Goal: Navigation & Orientation: Find specific page/section

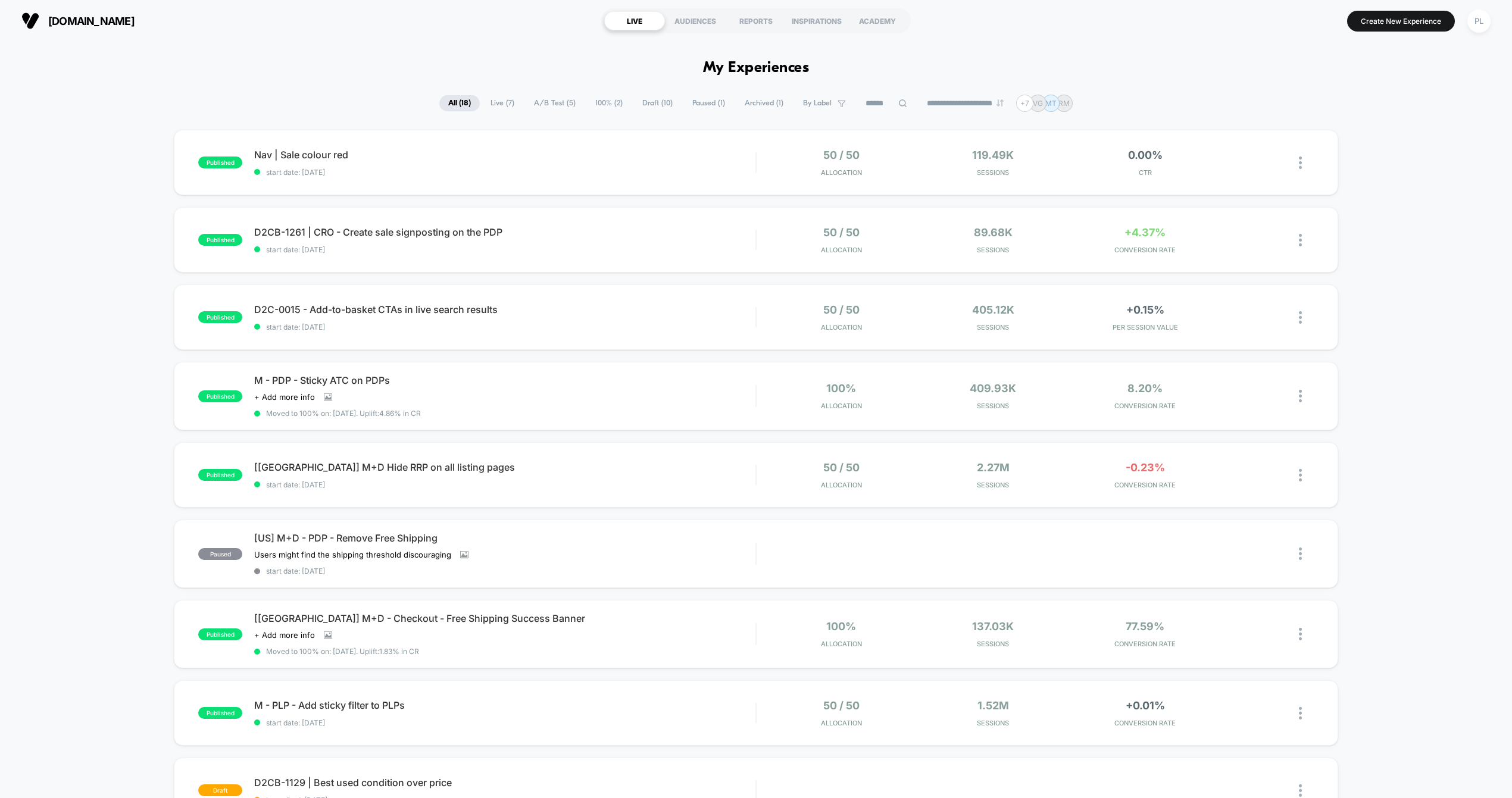
click at [82, 260] on div "published Nav | Sale colour red start date: [DATE] 50 / 50 Allocation 119.49k S…" at bounding box center [756, 623] width 1512 height 988
click at [400, 228] on span "D2CB-1261 | CRO - Create sale signposting on the PDP Click to edit experience d…" at bounding box center [505, 232] width 501 height 12
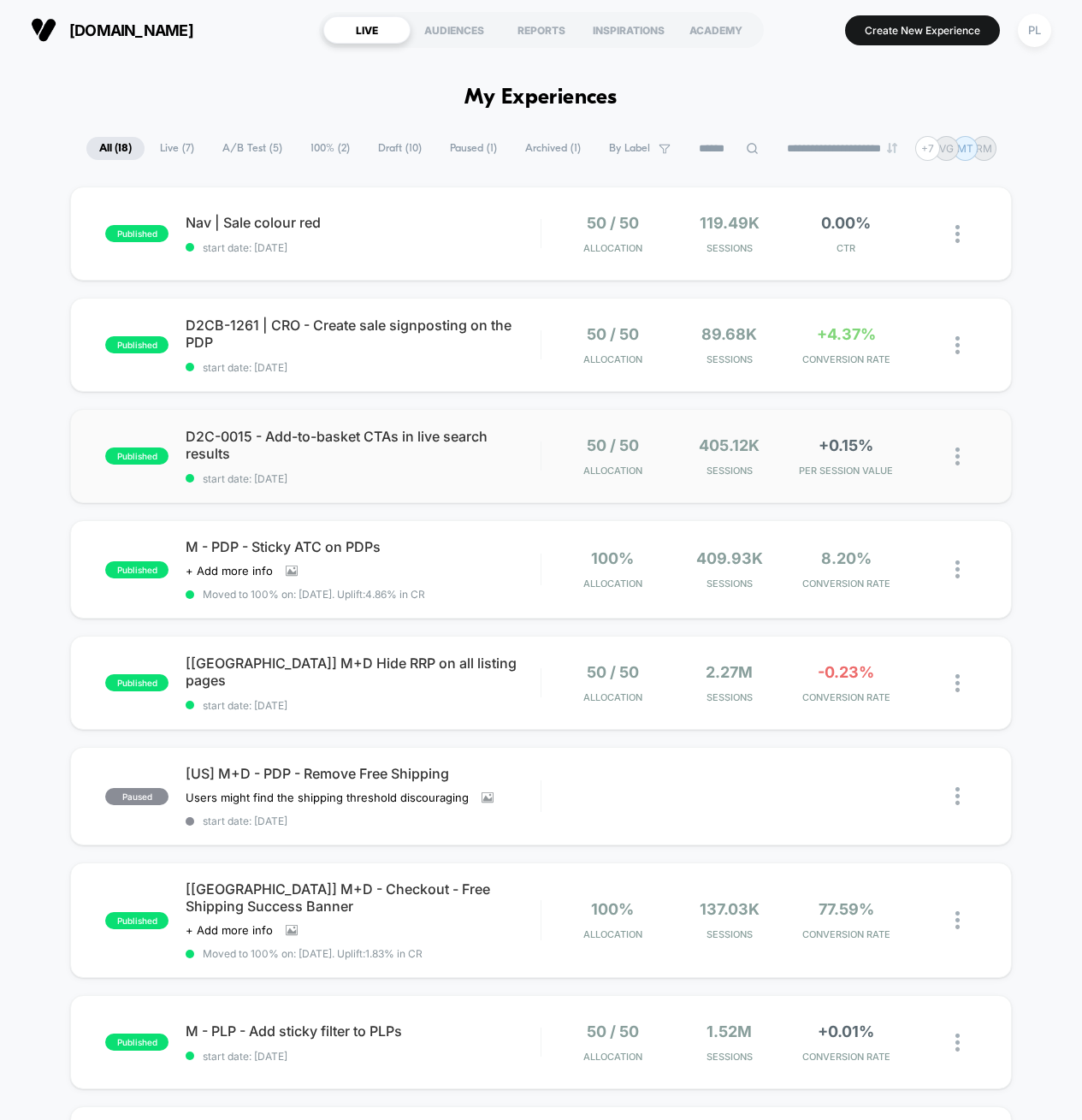
click at [353, 495] on div "published D2C-0015 - Add-to-basket CTAs in live search results start date: [DAT…" at bounding box center [541, 456] width 942 height 94
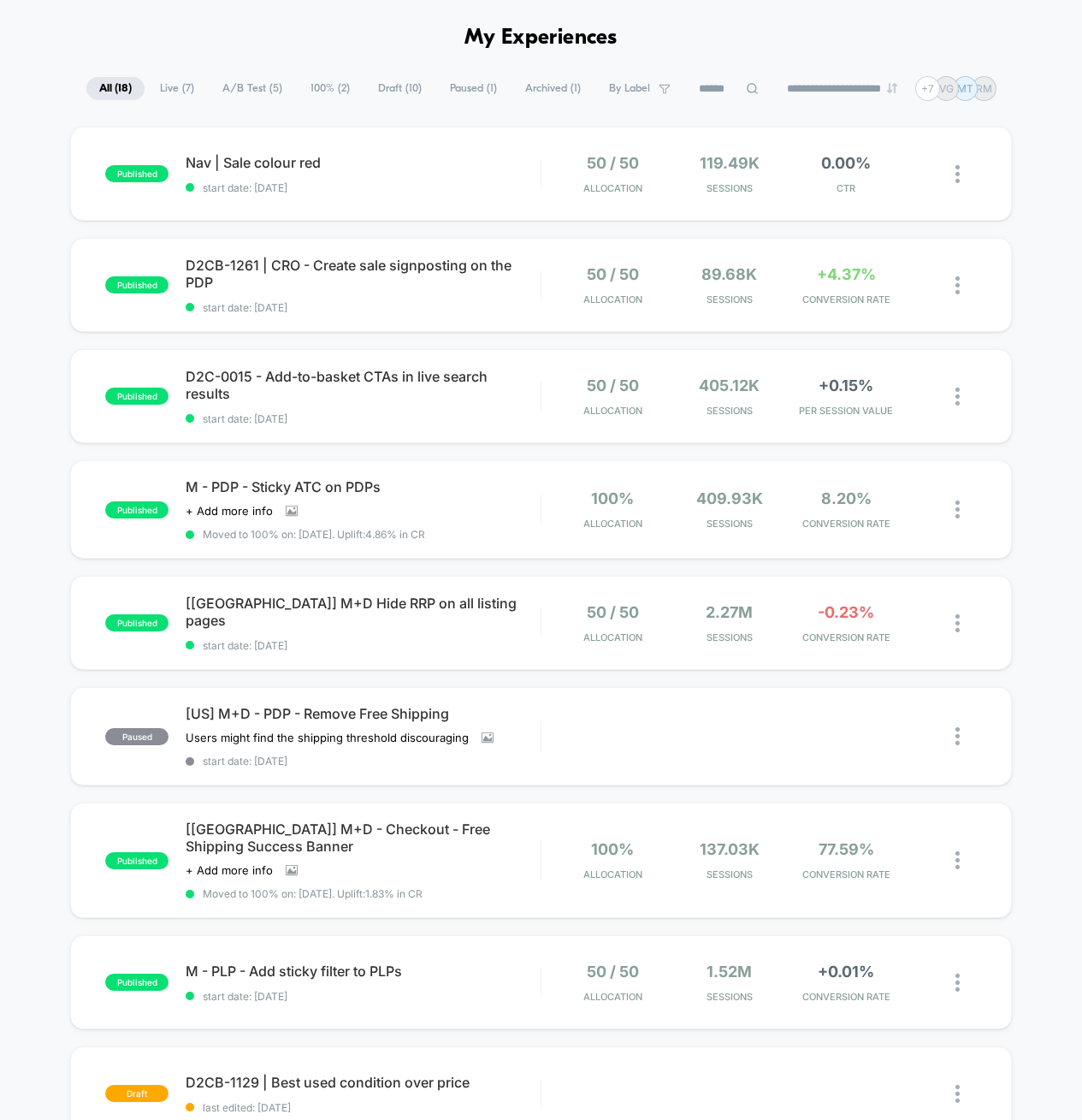
scroll to position [245, 0]
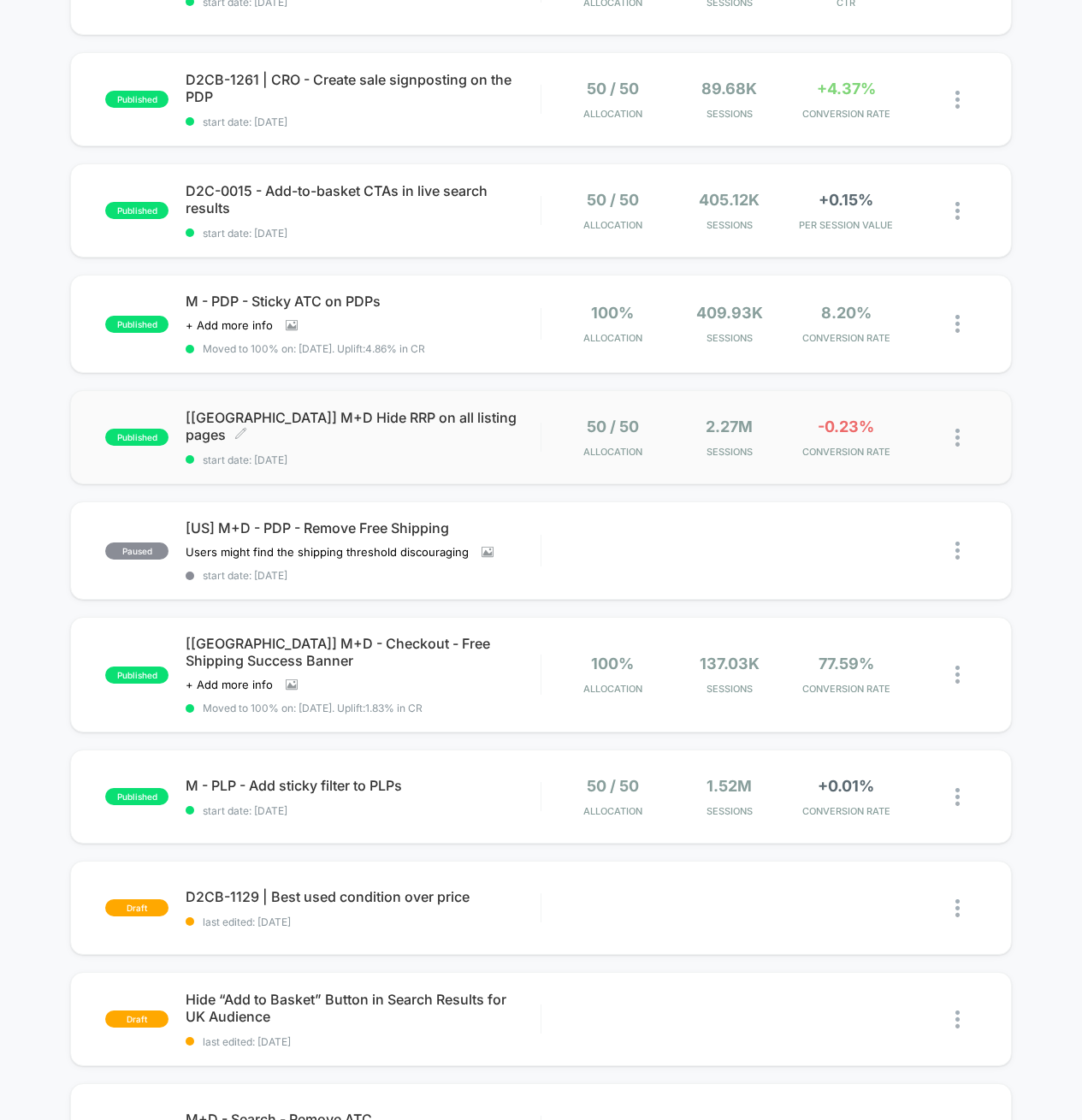
click at [349, 435] on div "[[GEOGRAPHIC_DATA]] M+D Hide RRP on all listing pages Click to edit experience …" at bounding box center [363, 437] width 355 height 57
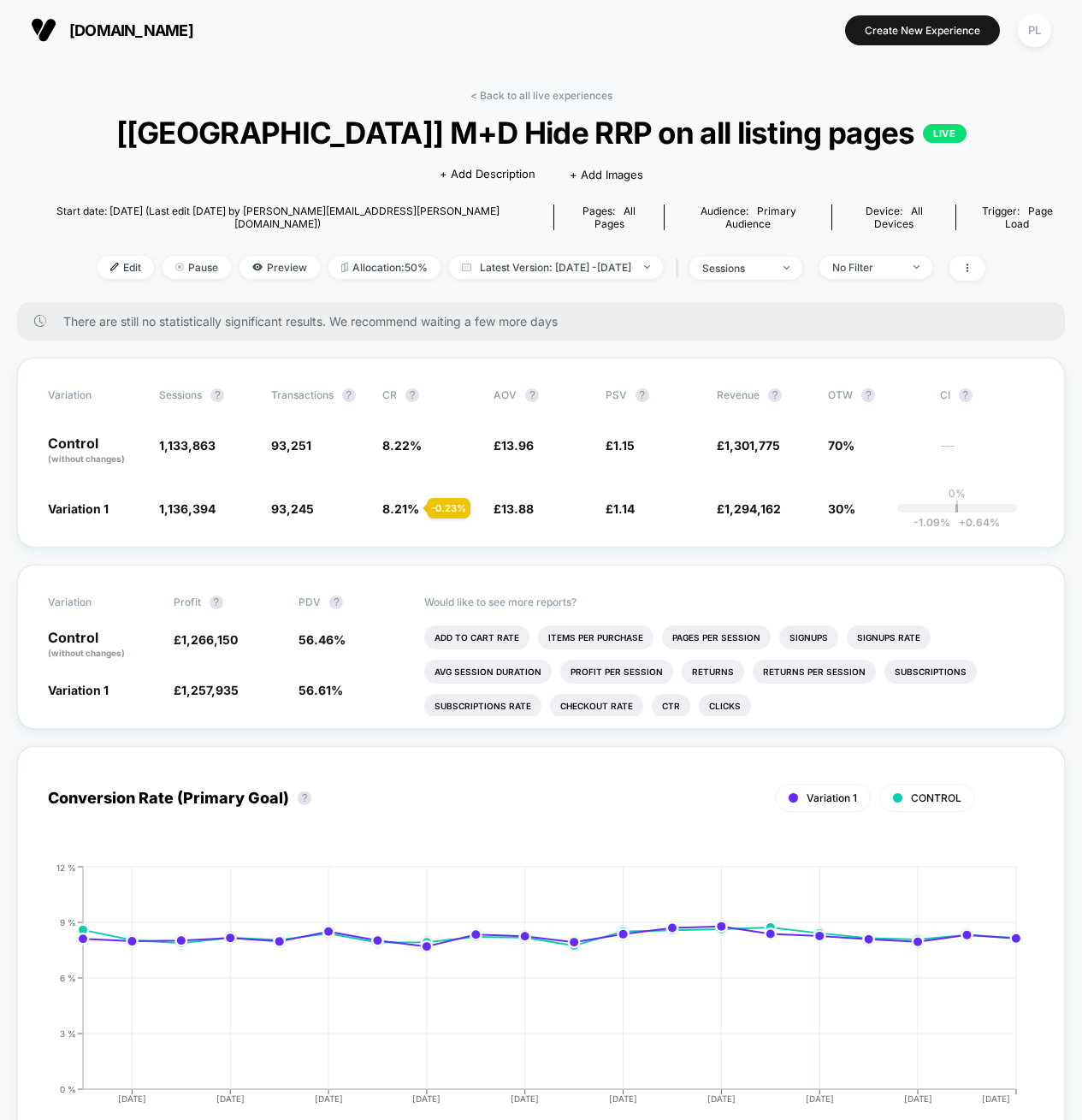
click at [138, 184] on div "< Back to all live experiences [[GEOGRAPHIC_DATA]] M+D Hide RRP on all listing …" at bounding box center [541, 196] width 1048 height 213
